Goal: Task Accomplishment & Management: Use online tool/utility

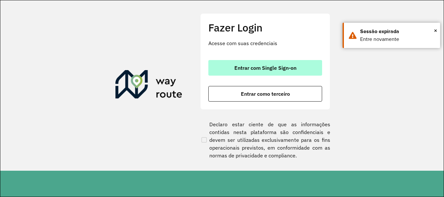
click at [293, 70] on span "Entrar com Single Sign-on" at bounding box center [265, 67] width 62 height 5
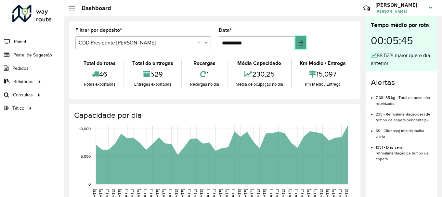
click at [300, 44] on icon "Choose Date" at bounding box center [300, 42] width 5 height 5
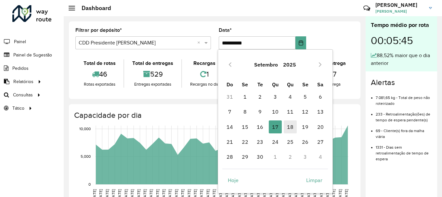
click at [292, 128] on span "18" at bounding box center [290, 127] width 13 height 13
type input "**********"
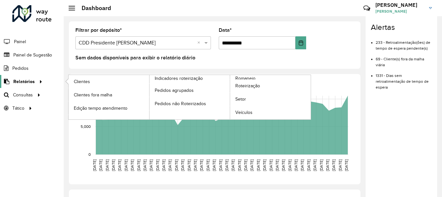
click at [43, 81] on div at bounding box center [40, 81] width 10 height 7
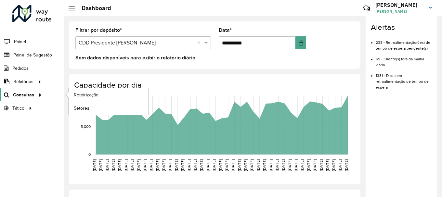
click at [36, 93] on icon at bounding box center [39, 95] width 6 height 10
click at [78, 95] on span "Roteirização" at bounding box center [87, 95] width 26 height 7
click at [88, 106] on span "Setores" at bounding box center [82, 108] width 16 height 7
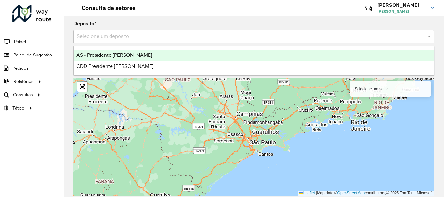
click at [280, 33] on input "text" at bounding box center [247, 37] width 341 height 8
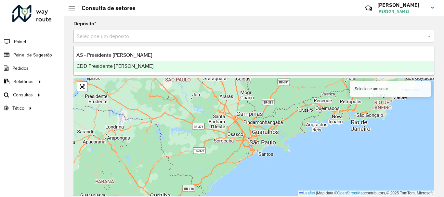
click at [228, 66] on div "CDD Presidente [PERSON_NAME]" at bounding box center [254, 66] width 360 height 11
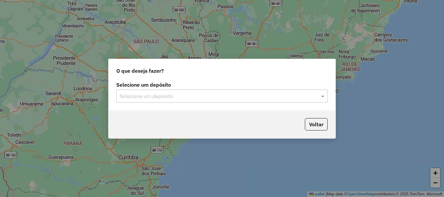
click at [174, 96] on input "text" at bounding box center [216, 97] width 192 height 8
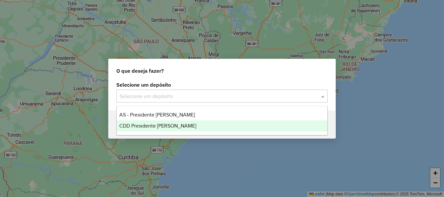
click at [174, 128] on span "CDD Presidente [PERSON_NAME]" at bounding box center [157, 126] width 77 height 6
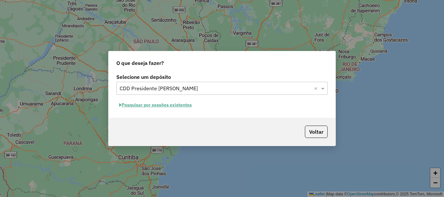
click at [173, 105] on button "Pesquisar por sessões existentes" at bounding box center [155, 105] width 78 height 10
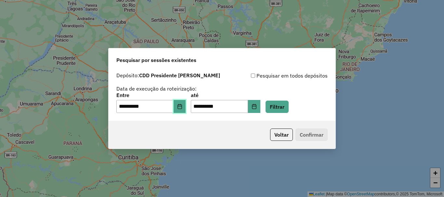
click at [180, 109] on button "Choose Date" at bounding box center [179, 106] width 12 height 13
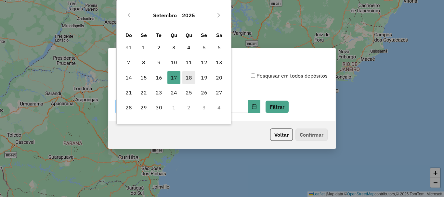
click at [187, 80] on span "18" at bounding box center [188, 77] width 13 height 13
type input "**********"
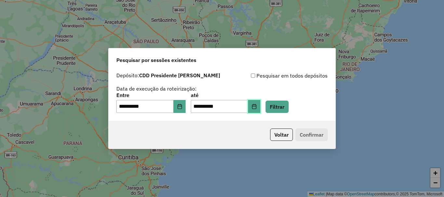
click at [256, 105] on icon "Choose Date" at bounding box center [254, 106] width 4 height 5
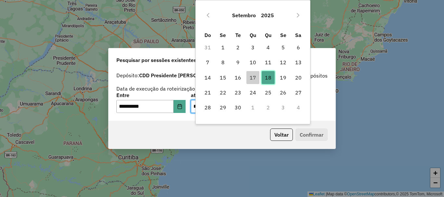
click at [267, 75] on span "18" at bounding box center [268, 77] width 13 height 13
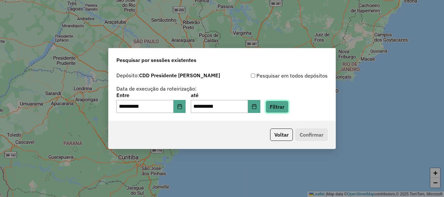
click at [281, 105] on button "Filtrar" at bounding box center [276, 107] width 23 height 12
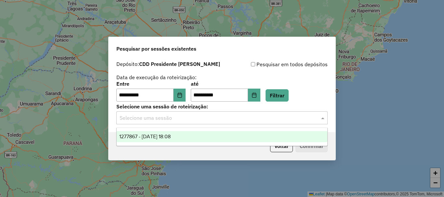
click at [307, 120] on input "text" at bounding box center [216, 118] width 192 height 8
click at [291, 134] on div "1277867 - [DATE] 18:08" at bounding box center [222, 136] width 211 height 11
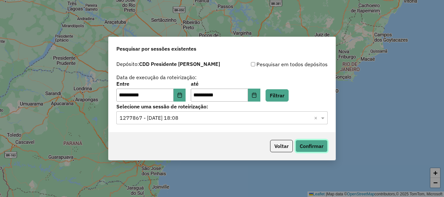
click at [305, 146] on button "Confirmar" at bounding box center [311, 146] width 32 height 12
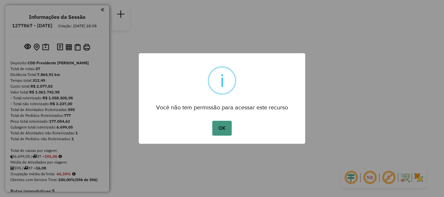
click at [221, 127] on button "OK" at bounding box center [221, 128] width 19 height 15
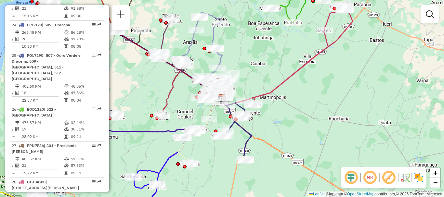
scroll to position [1108, 0]
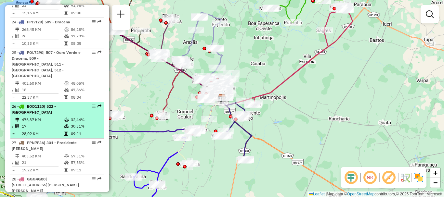
click at [92, 104] on em at bounding box center [94, 106] width 4 height 4
select select "**********"
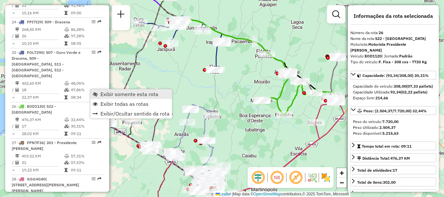
click at [108, 94] on span "Exibir somente esta rota" at bounding box center [129, 94] width 58 height 5
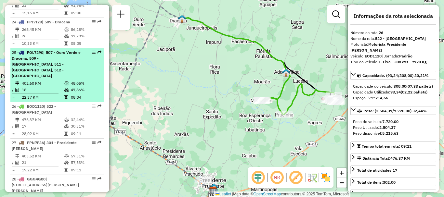
click at [92, 50] on em at bounding box center [94, 52] width 4 height 4
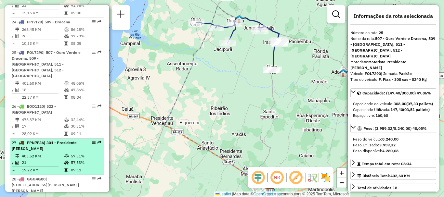
click at [92, 141] on em at bounding box center [94, 143] width 4 height 4
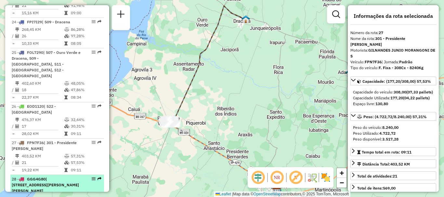
click at [92, 177] on em at bounding box center [94, 179] width 4 height 4
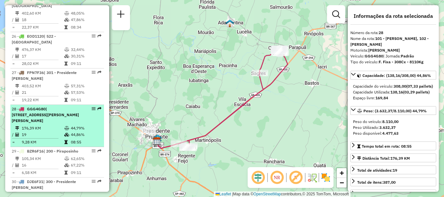
scroll to position [1179, 0]
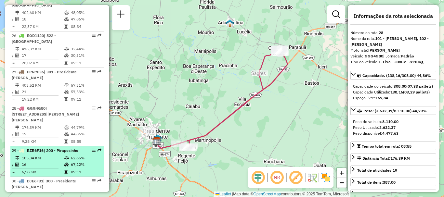
click at [92, 148] on em at bounding box center [94, 150] width 4 height 4
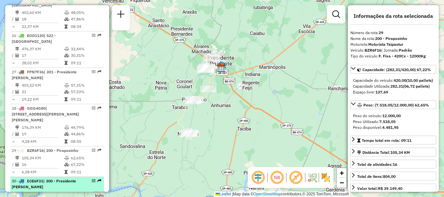
click at [93, 179] on em at bounding box center [94, 181] width 4 height 4
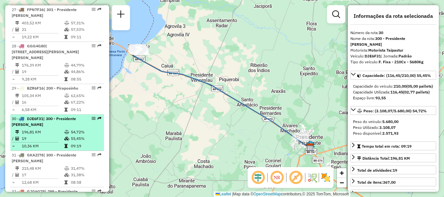
scroll to position [1244, 0]
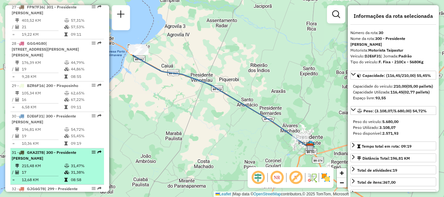
click at [93, 150] on em at bounding box center [94, 152] width 4 height 4
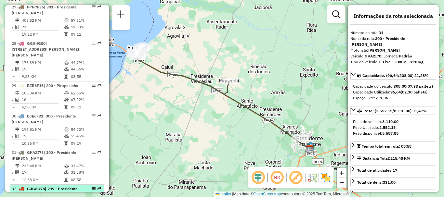
click at [92, 187] on em at bounding box center [94, 189] width 4 height 4
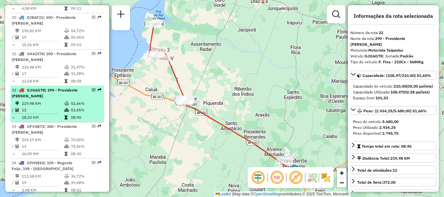
scroll to position [1343, 0]
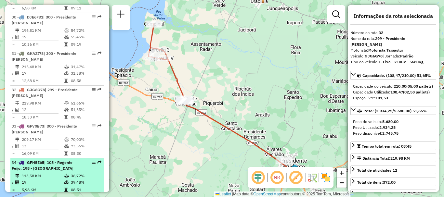
click at [92, 160] on em at bounding box center [94, 162] width 4 height 4
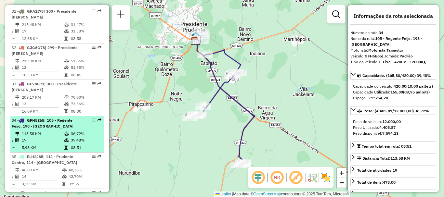
scroll to position [1386, 0]
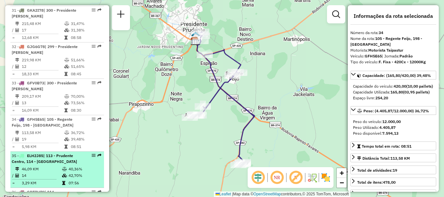
click at [92, 154] on em at bounding box center [94, 156] width 4 height 4
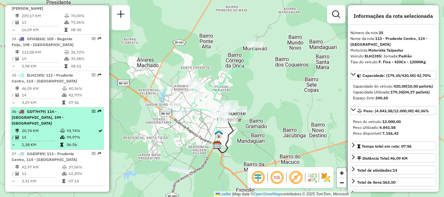
scroll to position [1471, 0]
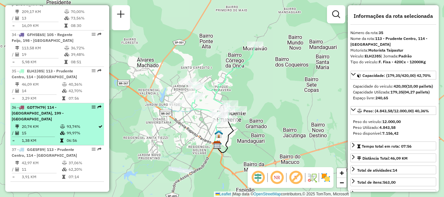
click at [92, 105] on em at bounding box center [94, 107] width 4 height 4
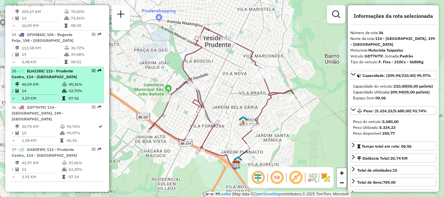
click at [89, 69] on div at bounding box center [91, 71] width 19 height 4
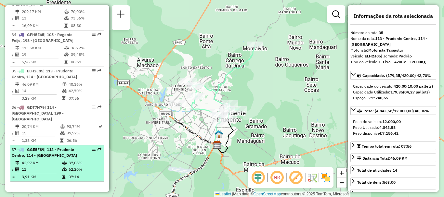
click at [92, 147] on em at bounding box center [94, 149] width 4 height 4
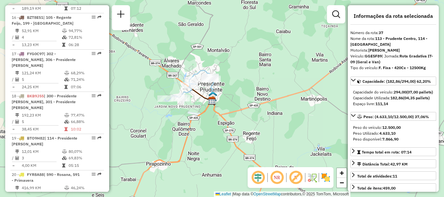
scroll to position [804, 0]
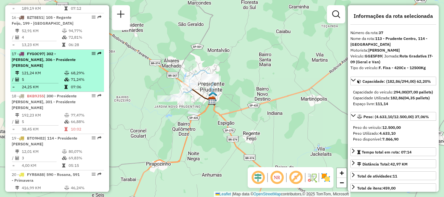
click at [92, 56] on em at bounding box center [94, 54] width 4 height 4
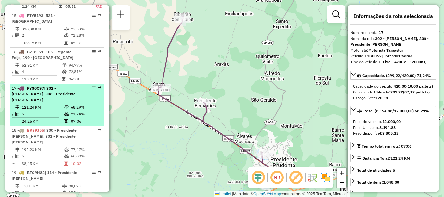
scroll to position [769, 0]
click at [92, 54] on em at bounding box center [94, 52] width 4 height 4
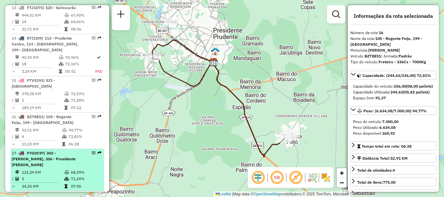
scroll to position [701, 0]
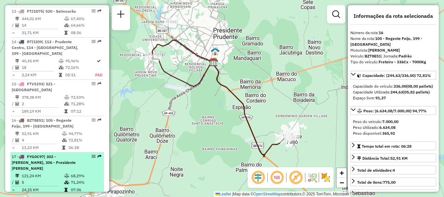
click at [92, 57] on div "14 - RTI1I09 | 113 - Prudente Centro, 114 - Presidente Prudente, 199 - Golden V…" at bounding box center [57, 48] width 91 height 18
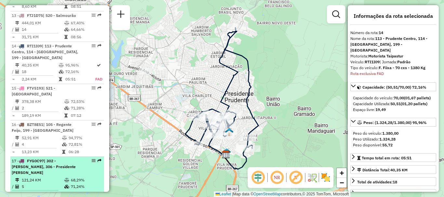
scroll to position [696, 0]
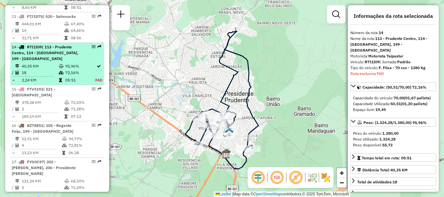
click at [92, 49] on em at bounding box center [94, 47] width 4 height 4
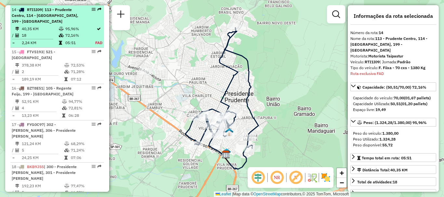
scroll to position [745, 0]
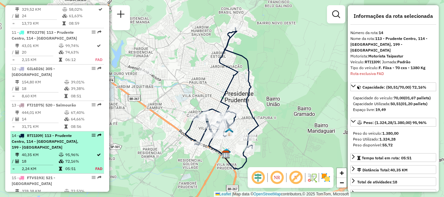
scroll to position [607, 0]
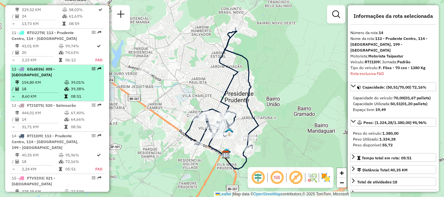
click at [92, 71] on em at bounding box center [94, 69] width 4 height 4
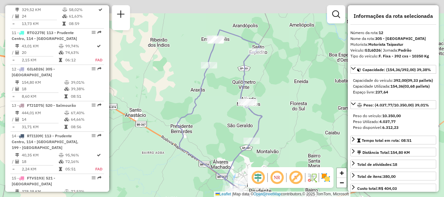
drag, startPoint x: 168, startPoint y: 45, endPoint x: 167, endPoint y: 65, distance: 20.8
click at [167, 65] on div "Janela de atendimento Grade de atendimento Capacidade Transportadoras Veículos …" at bounding box center [222, 98] width 444 height 197
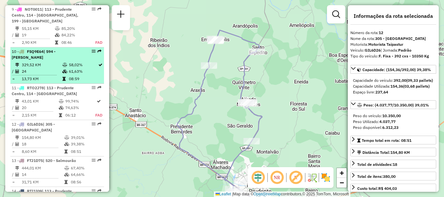
scroll to position [549, 0]
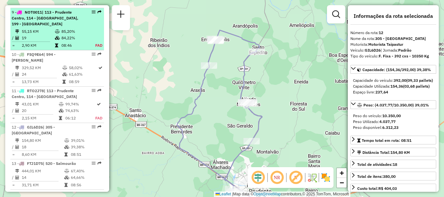
click at [92, 14] on em at bounding box center [94, 12] width 4 height 4
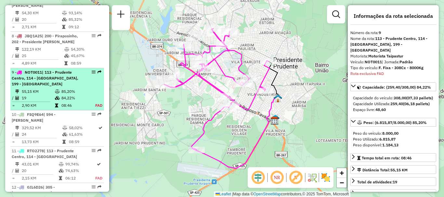
scroll to position [487, 0]
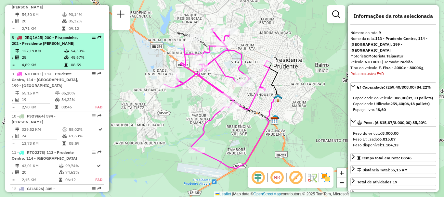
click at [92, 39] on em at bounding box center [94, 37] width 4 height 4
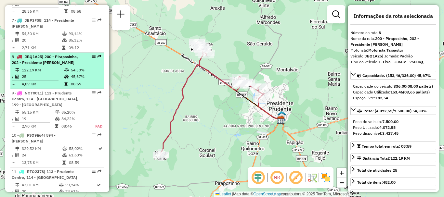
scroll to position [468, 0]
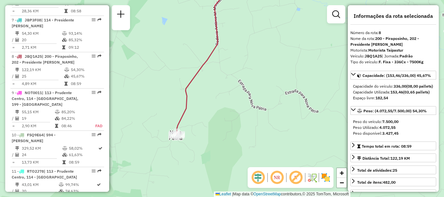
drag, startPoint x: 148, startPoint y: 122, endPoint x: 309, endPoint y: 84, distance: 164.8
click at [309, 84] on div "Janela de atendimento Grade de atendimento Capacidade Transportadoras Veículos …" at bounding box center [222, 98] width 444 height 197
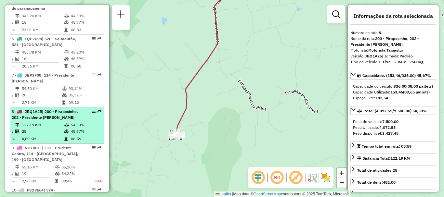
scroll to position [412, 0]
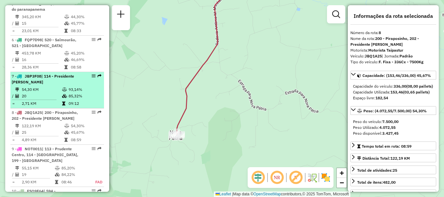
click at [92, 78] on em at bounding box center [94, 76] width 4 height 4
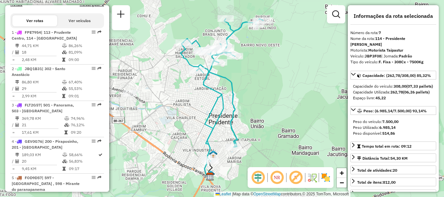
scroll to position [230, 0]
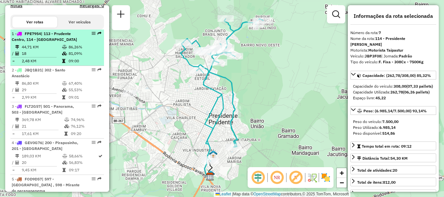
click at [92, 35] on em at bounding box center [94, 34] width 4 height 4
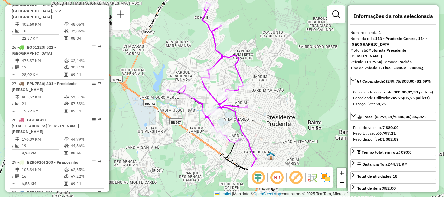
scroll to position [1178, 0]
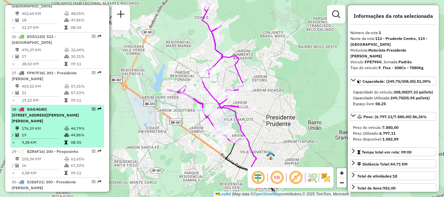
click at [92, 107] on em at bounding box center [94, 109] width 4 height 4
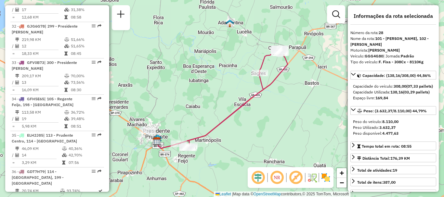
scroll to position [1409, 0]
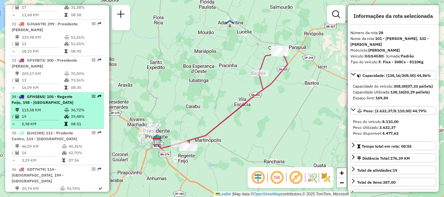
click at [92, 95] on em at bounding box center [94, 97] width 4 height 4
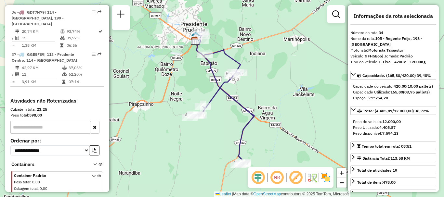
scroll to position [1574, 0]
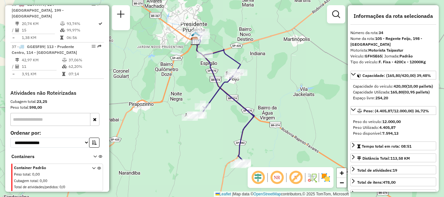
click at [91, 99] on div "Cubagem total: 23,25" at bounding box center [57, 102] width 94 height 6
